Goal: Entertainment & Leisure: Consume media (video, audio)

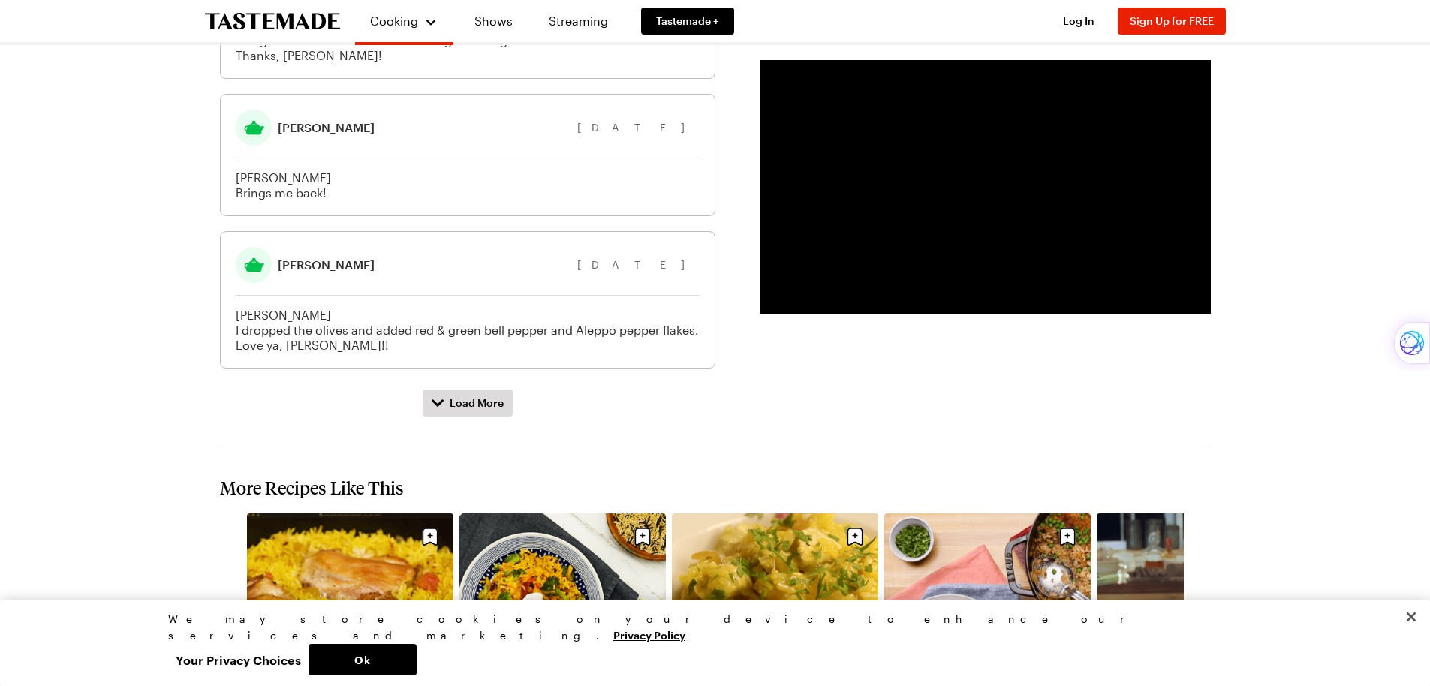
scroll to position [2171, 0]
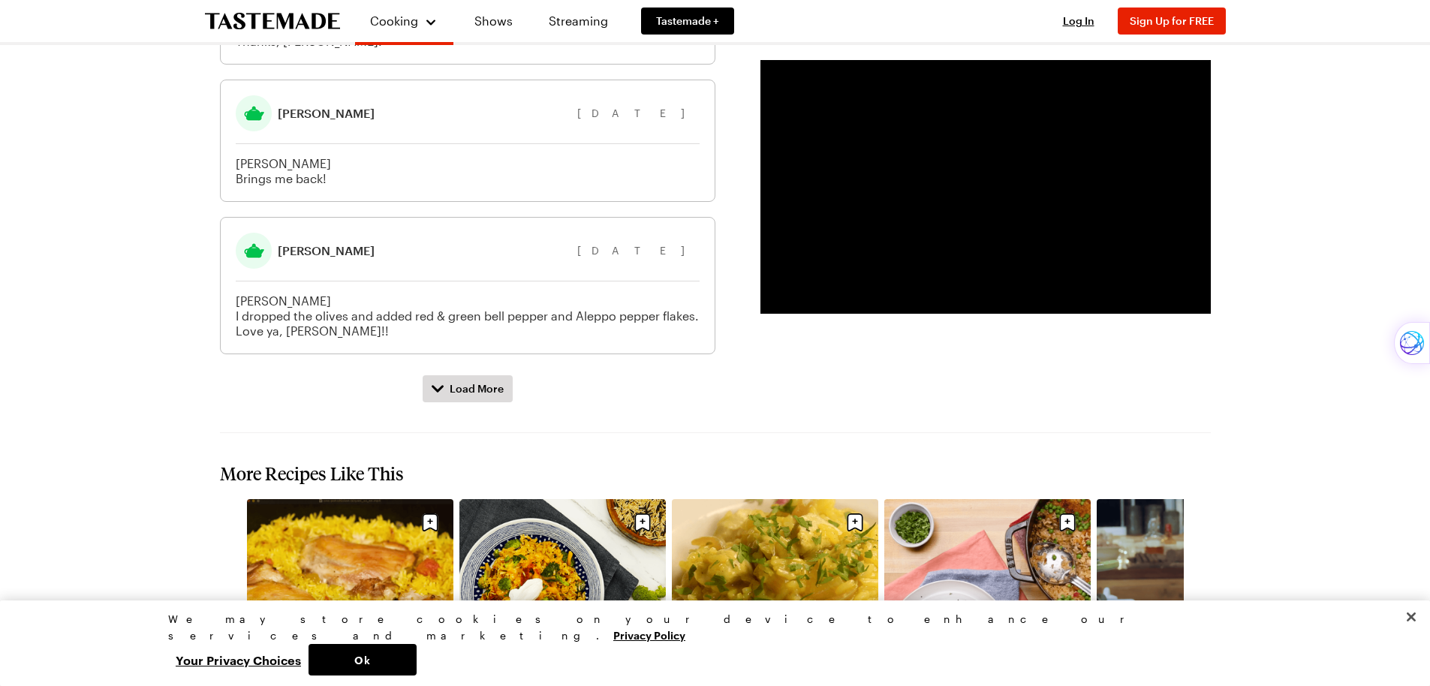
click at [1204, 649] on icon "navigate to next item" at bounding box center [1203, 654] width 6 height 10
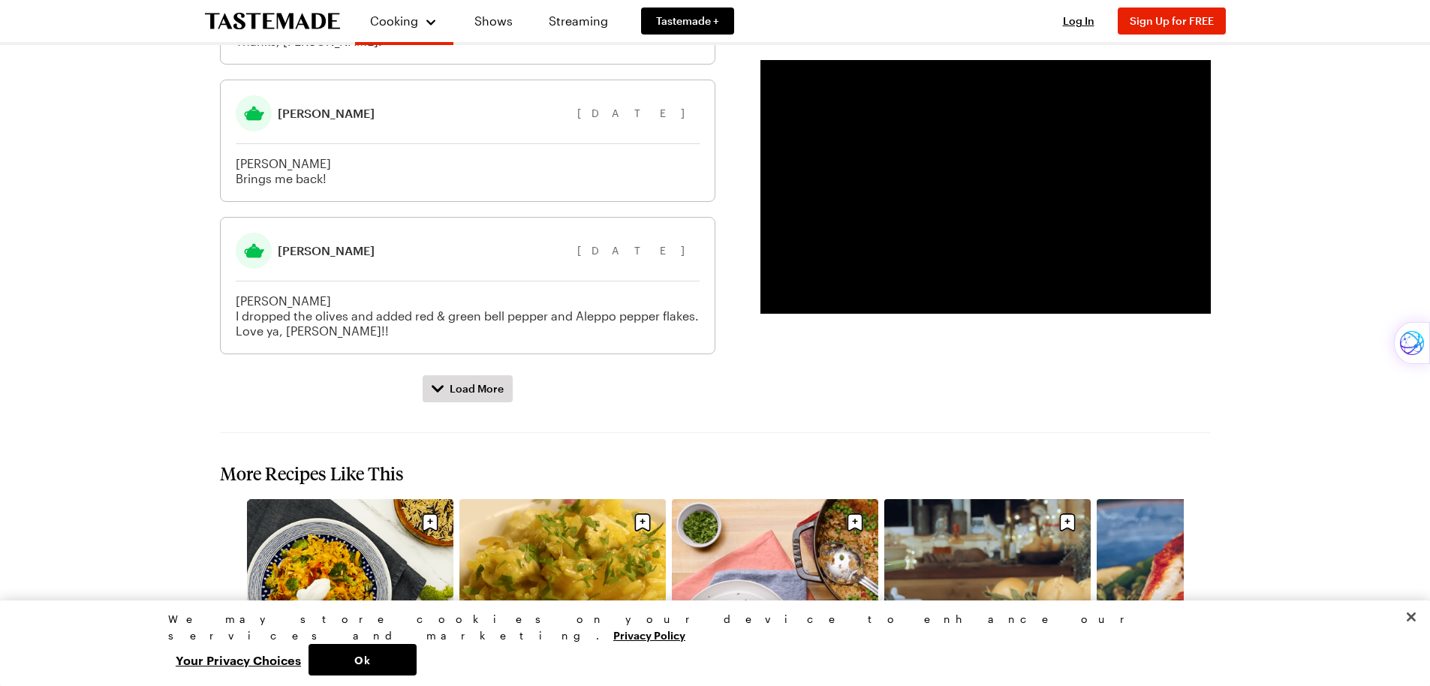
click at [1204, 649] on icon "navigate to next item" at bounding box center [1203, 654] width 6 height 10
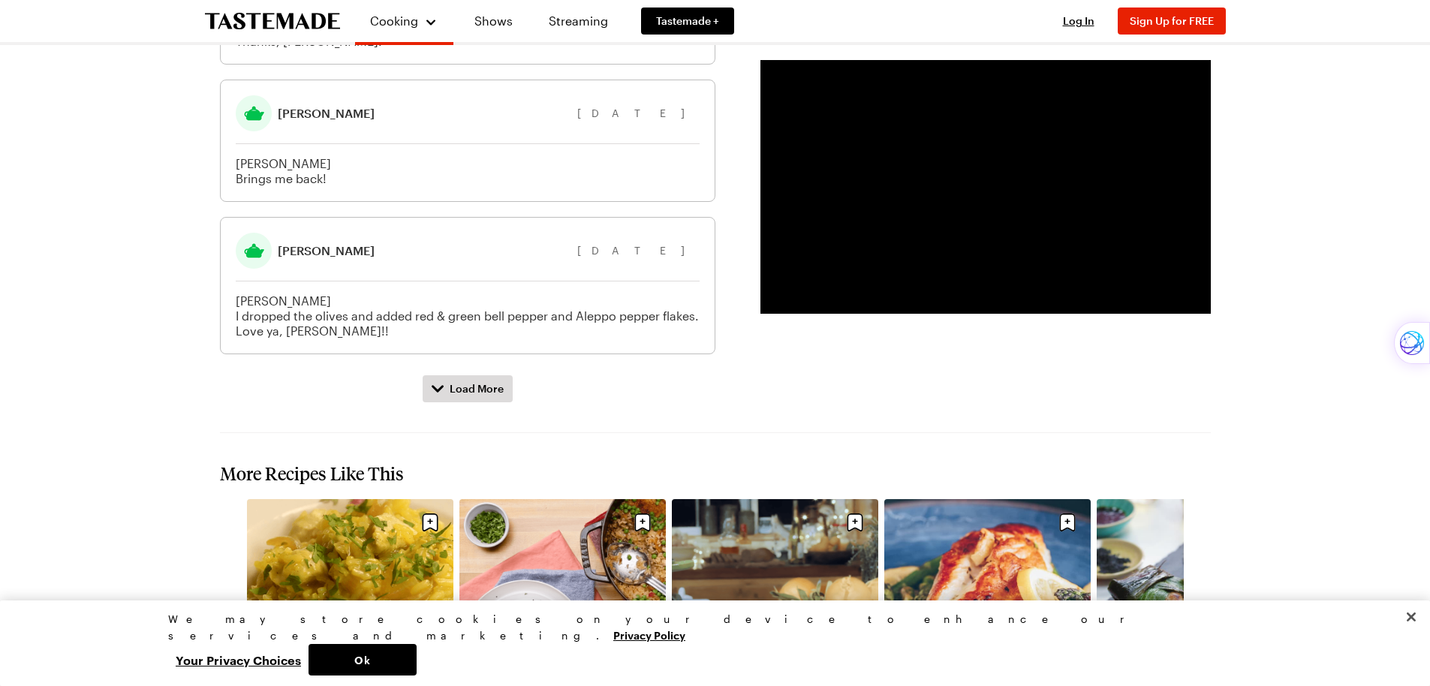
click at [1204, 649] on icon "navigate to next item" at bounding box center [1203, 654] width 6 height 10
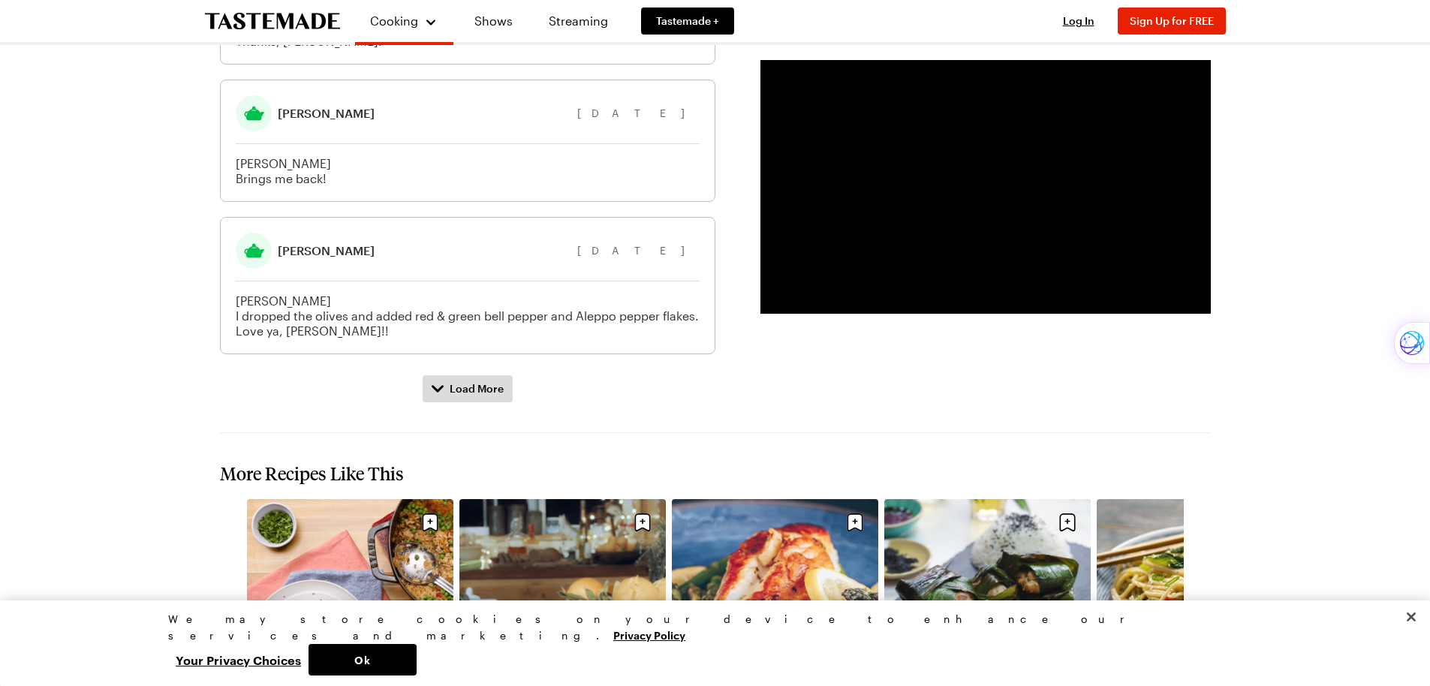
click at [1204, 649] on icon "navigate to next item" at bounding box center [1203, 654] width 6 height 10
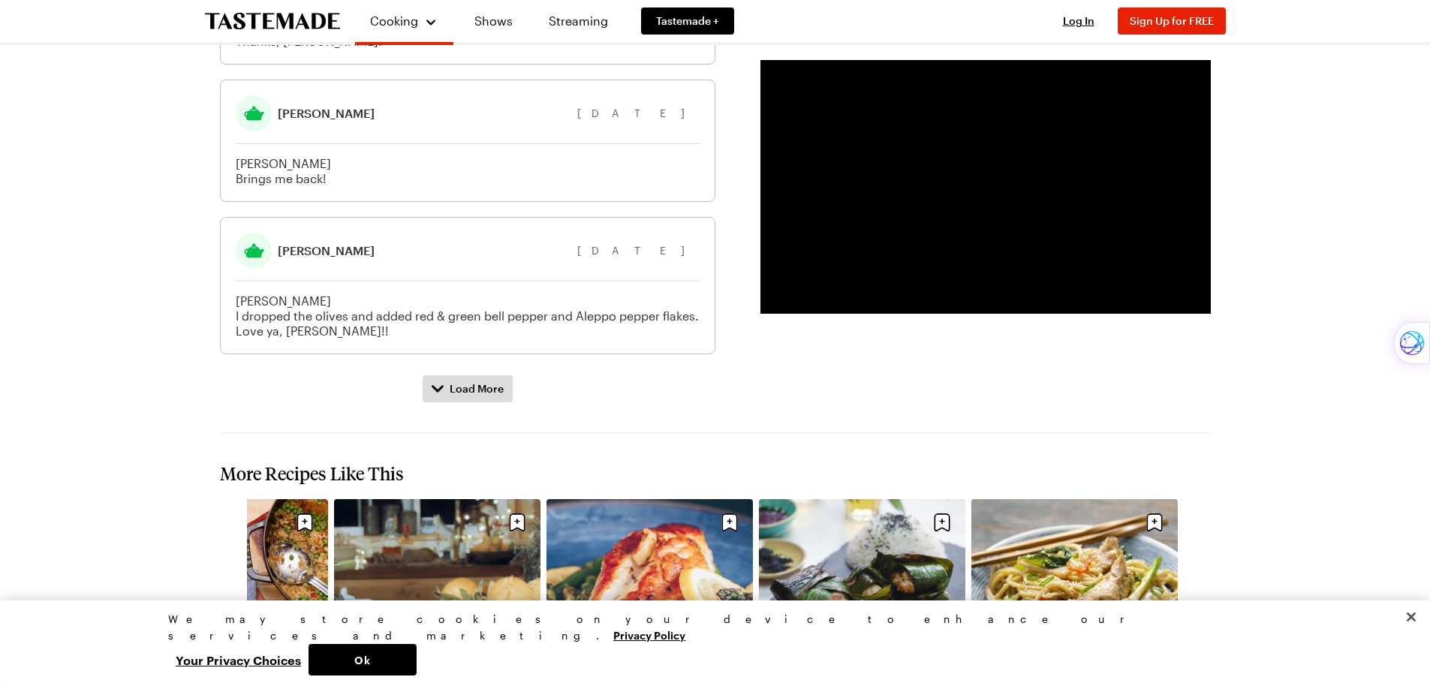
click at [227, 649] on icon "navigate to previous item" at bounding box center [227, 654] width 6 height 10
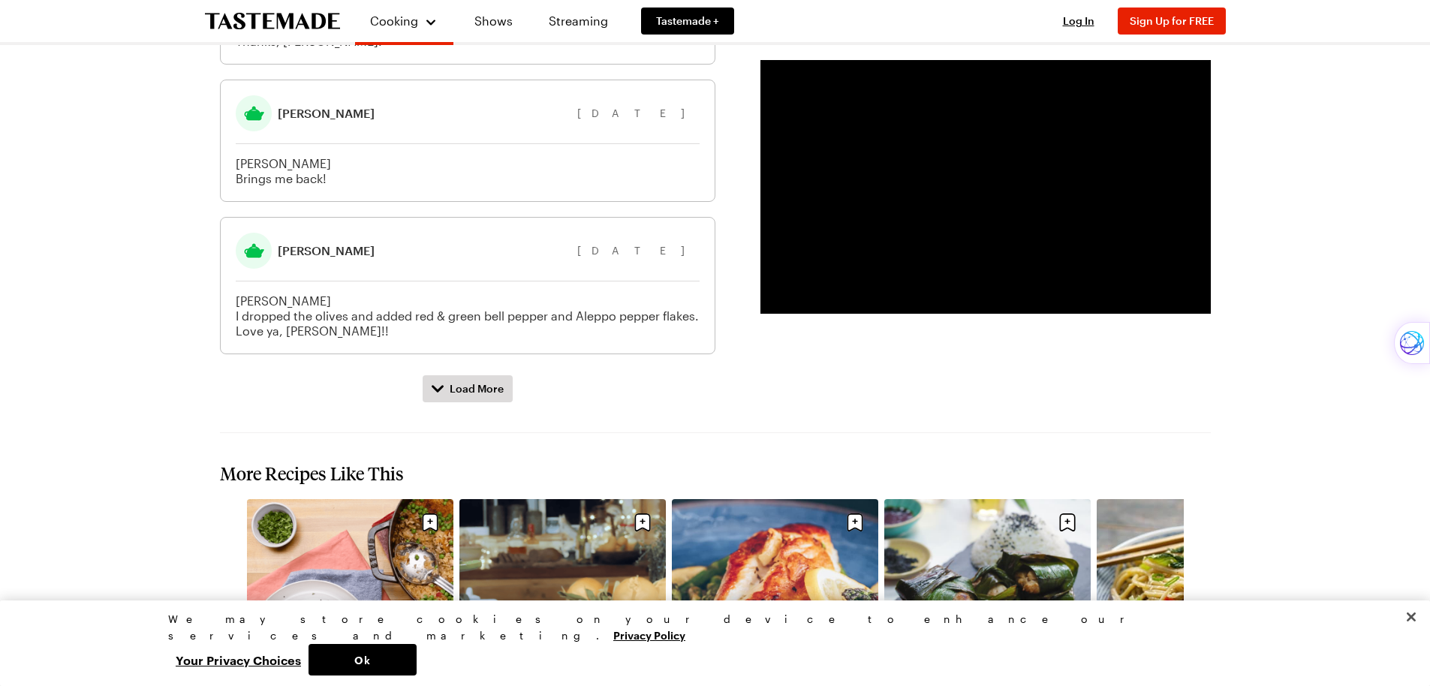
click at [227, 649] on icon "navigate to previous item" at bounding box center [227, 654] width 6 height 10
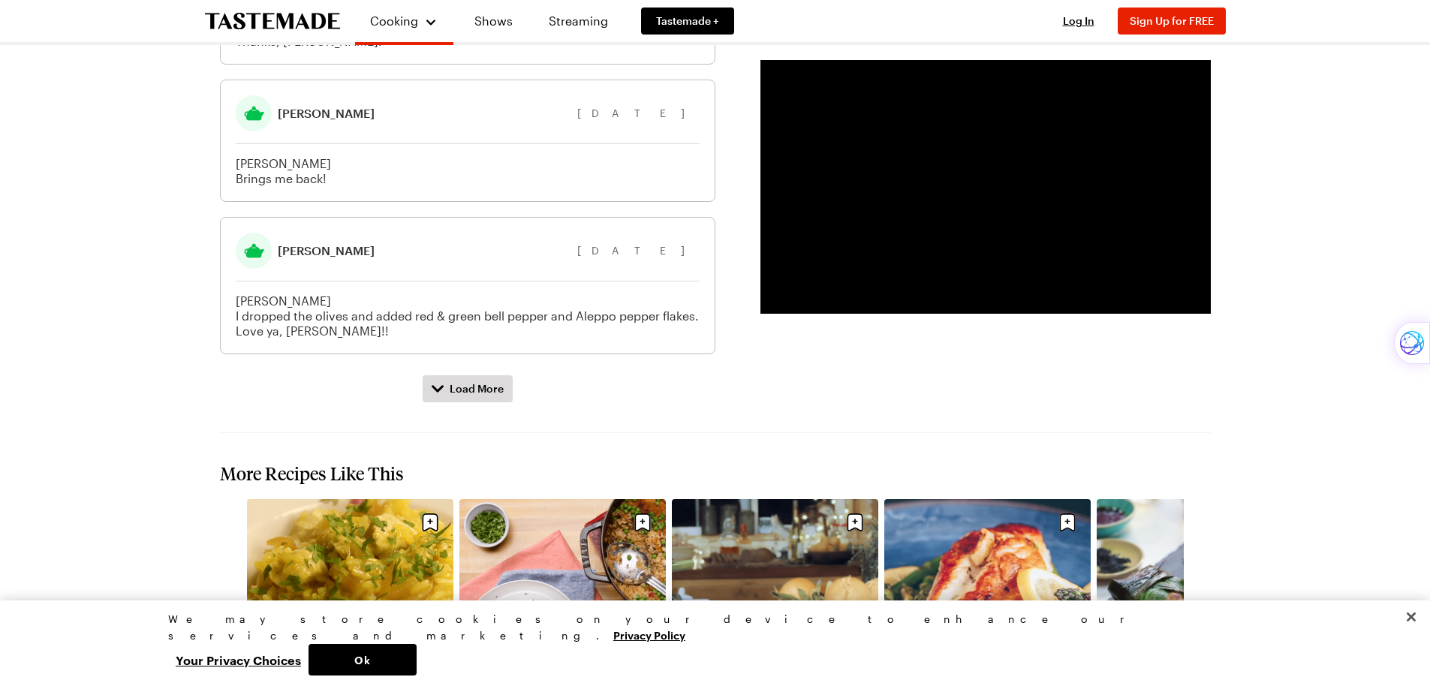
click at [227, 649] on icon "navigate to previous item" at bounding box center [227, 654] width 6 height 10
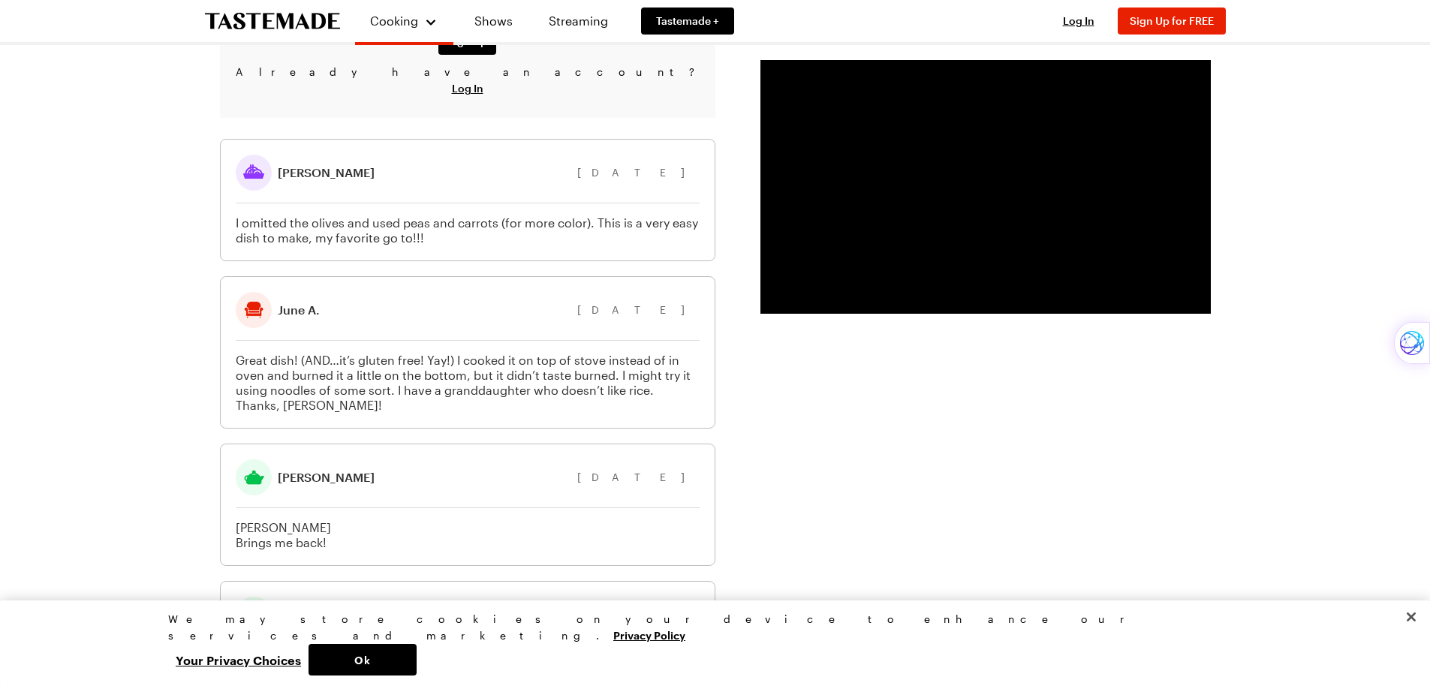
scroll to position [1782, 0]
